Goal: Find specific page/section: Find specific page/section

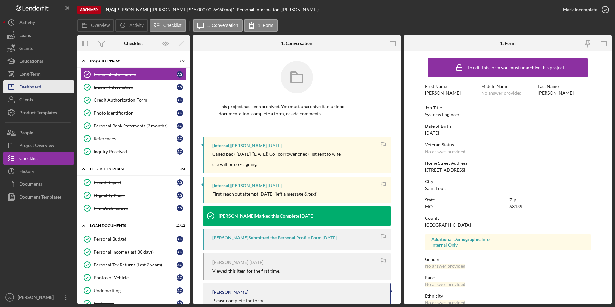
click at [31, 85] on div "Dashboard" at bounding box center [30, 87] width 22 height 14
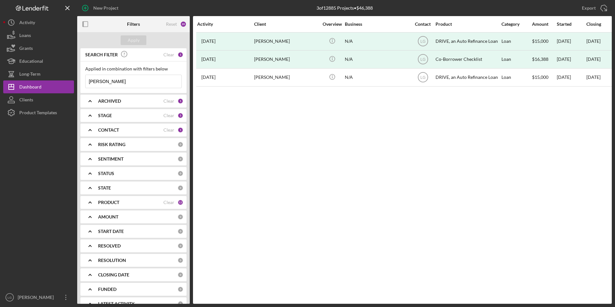
click at [130, 104] on div "ARCHIVED Clear 1" at bounding box center [140, 101] width 85 height 6
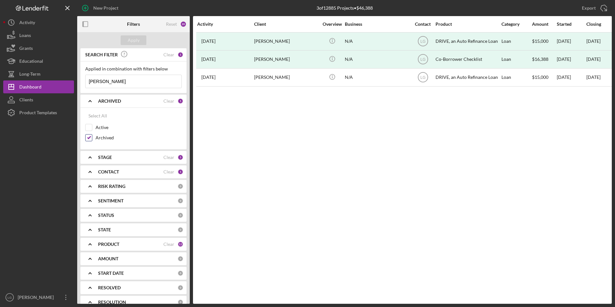
click at [88, 138] on input "Archived" at bounding box center [89, 137] width 6 height 6
checkbox input "false"
click at [90, 127] on input "Active" at bounding box center [89, 127] width 6 height 6
checkbox input "true"
click at [133, 42] on div "Apply" at bounding box center [134, 40] width 12 height 10
